Goal: Information Seeking & Learning: Learn about a topic

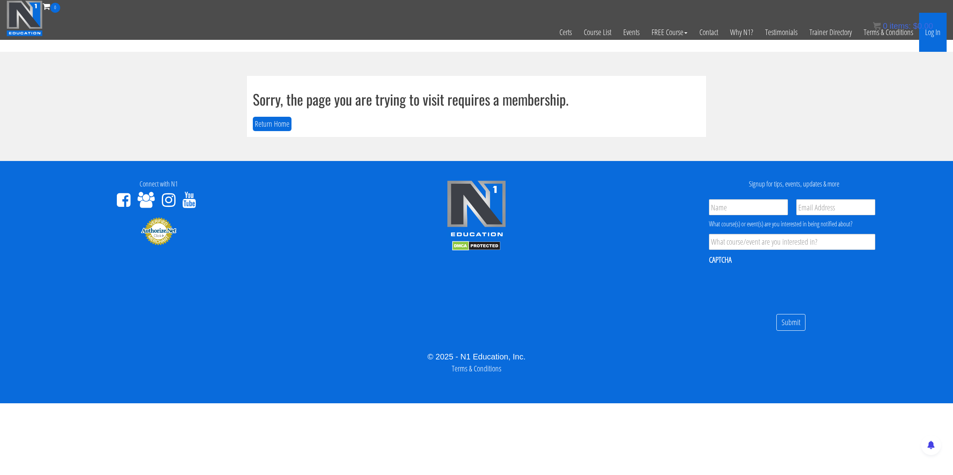
click at [938, 33] on link "Log In" at bounding box center [933, 32] width 28 height 39
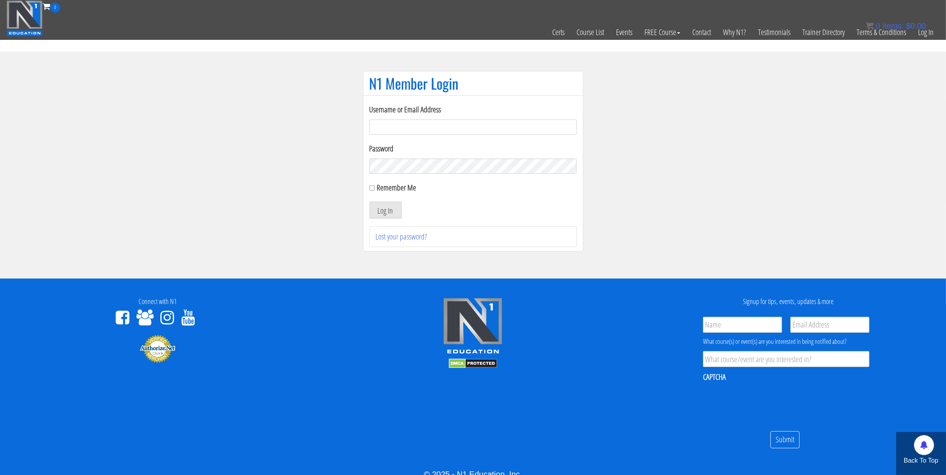
type input "mccademorgan1@gmail.com"
click at [371, 189] on input "Remember Me" at bounding box center [371, 187] width 5 height 5
checkbox input "true"
click at [384, 208] on button "Log In" at bounding box center [385, 210] width 32 height 17
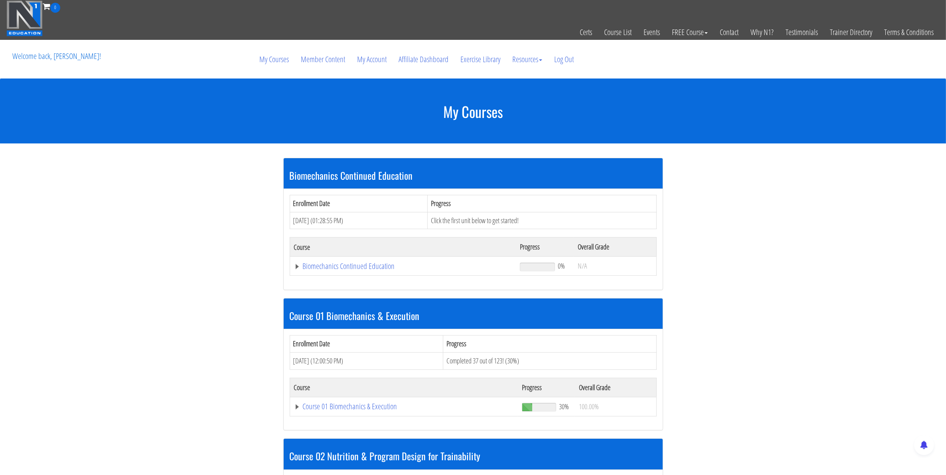
click at [355, 416] on td "Course 01 Biomechanics & Execution" at bounding box center [404, 406] width 228 height 19
click at [355, 415] on td "Course 01 Biomechanics & Execution" at bounding box center [404, 406] width 228 height 19
drag, startPoint x: 355, startPoint y: 415, endPoint x: 356, endPoint y: 411, distance: 4.1
click at [356, 411] on link "Course 01 Biomechanics & Execution" at bounding box center [404, 407] width 220 height 8
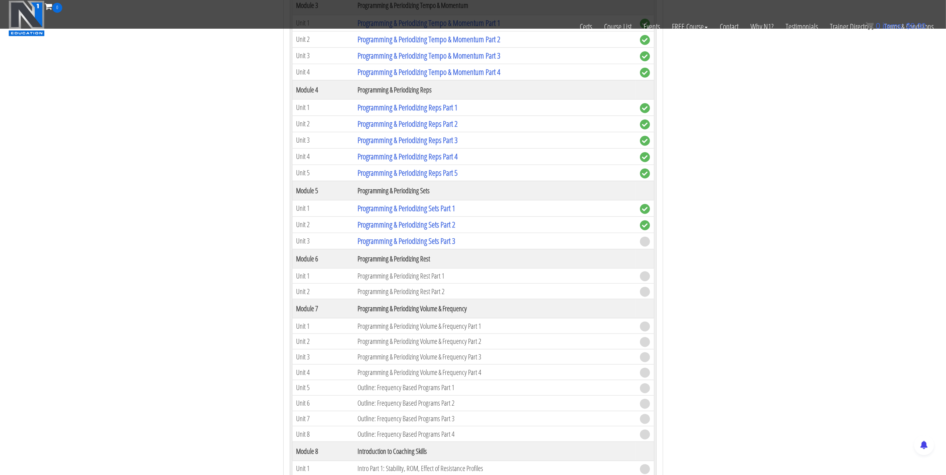
scroll to position [848, 0]
click at [412, 246] on link "Programming & Periodizing Sets Part 3" at bounding box center [406, 240] width 98 height 11
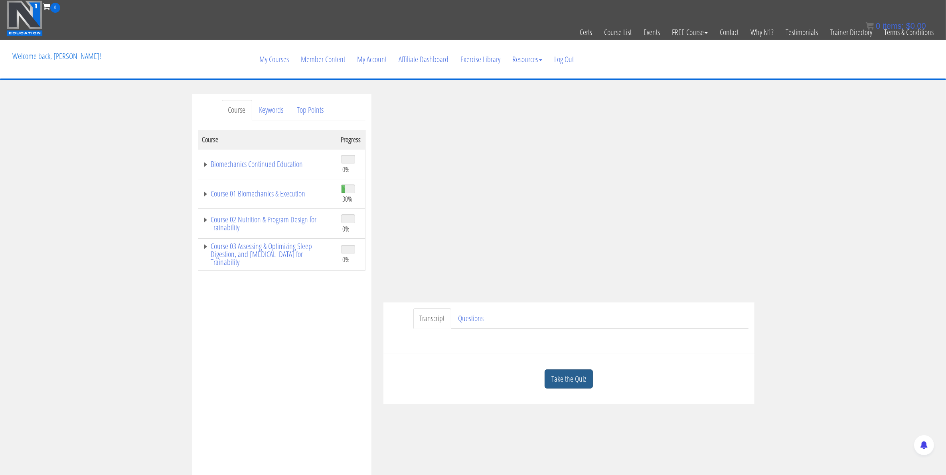
click at [584, 383] on link "Take the Quiz" at bounding box center [568, 380] width 48 height 20
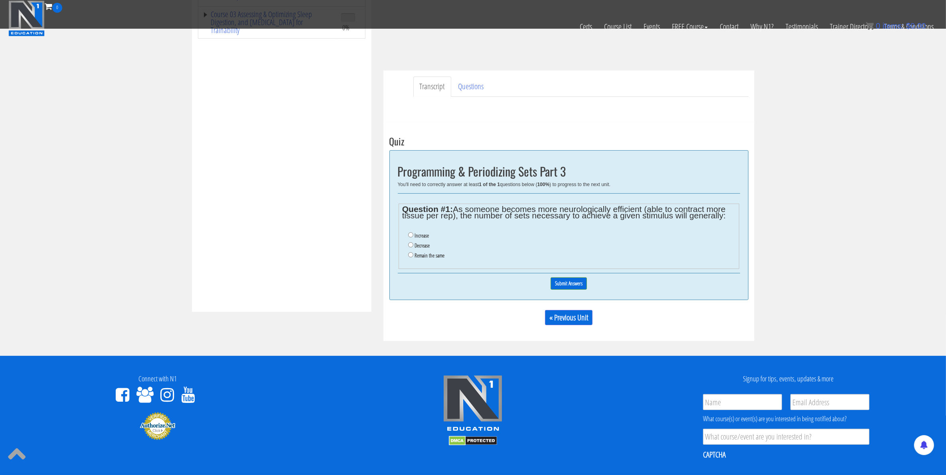
scroll to position [199, 0]
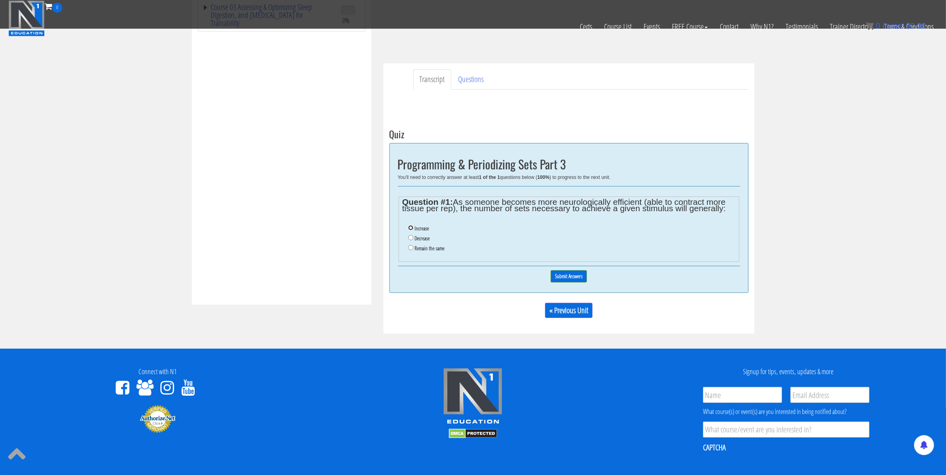
click at [412, 229] on input "Increase" at bounding box center [410, 227] width 5 height 5
radio input "true"
click at [556, 276] on input "Submit Answers" at bounding box center [568, 276] width 36 height 12
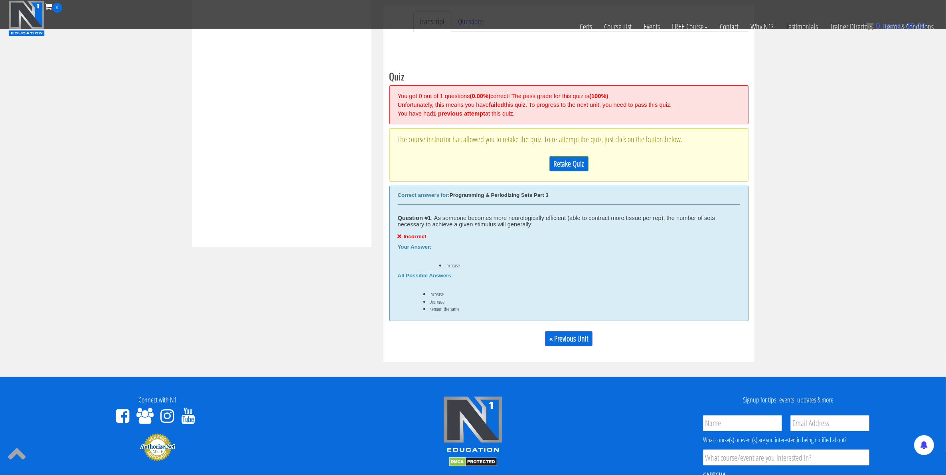
scroll to position [253, 0]
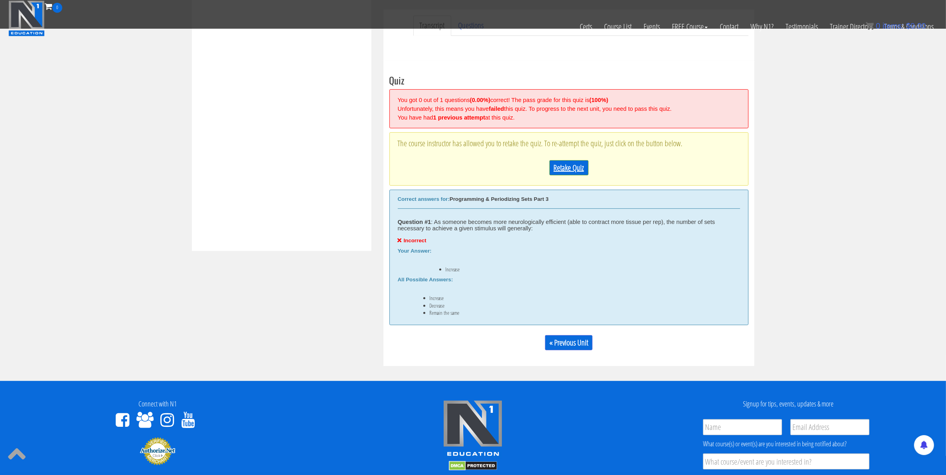
click at [557, 172] on link "Retake Quiz" at bounding box center [568, 167] width 39 height 15
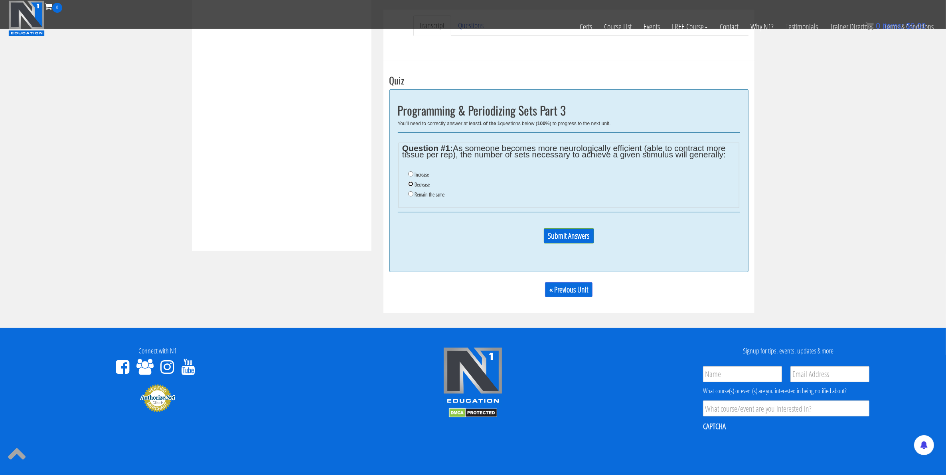
click at [409, 186] on input "Decrease" at bounding box center [410, 183] width 5 height 5
radio input "true"
click at [554, 237] on input "Submit Answers" at bounding box center [569, 236] width 50 height 15
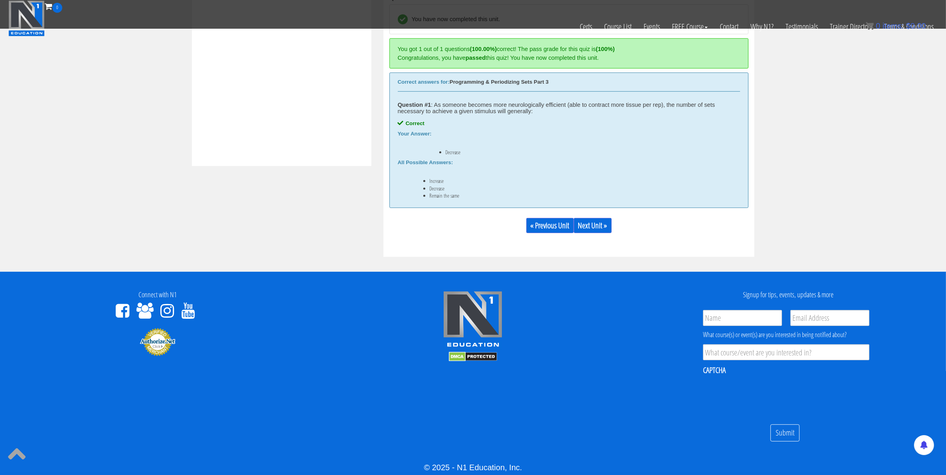
scroll to position [343, 0]
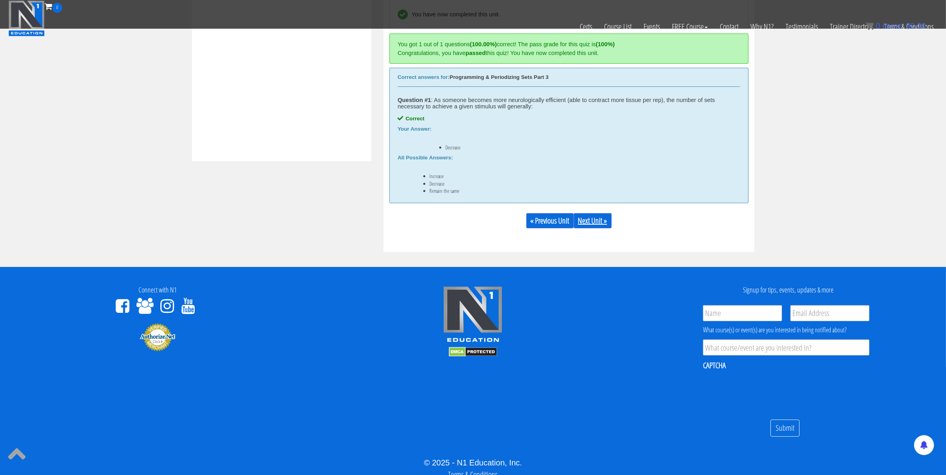
click at [586, 227] on link "Next Unit »" at bounding box center [593, 220] width 38 height 15
